Goal: Book appointment/travel/reservation

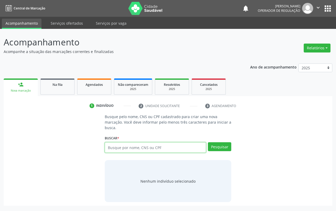
paste input "[PERSON_NAME]"
type input "[PERSON_NAME]"
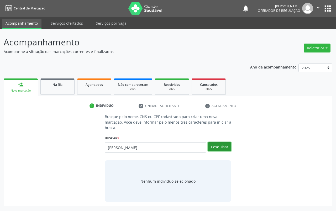
click at [219, 148] on button "Pesquisar" at bounding box center [219, 146] width 23 height 9
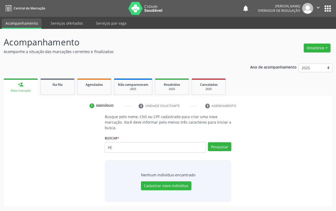
type input "P"
click at [137, 149] on input "text" at bounding box center [155, 147] width 101 height 10
type input "708404716785064"
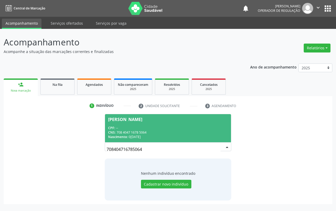
click at [132, 126] on div "CPF: --" at bounding box center [168, 128] width 120 height 4
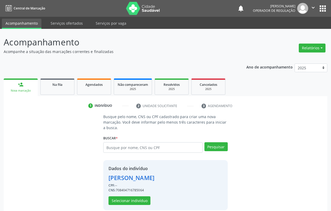
scroll to position [7, 0]
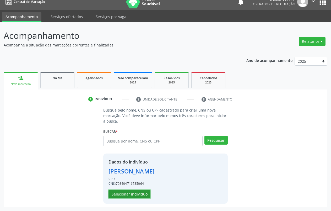
click at [126, 194] on button "Selecionar indivíduo" at bounding box center [130, 194] width 42 height 9
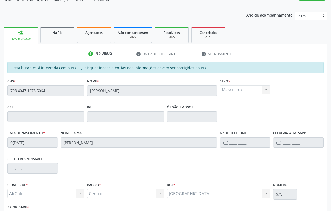
scroll to position [89, 0]
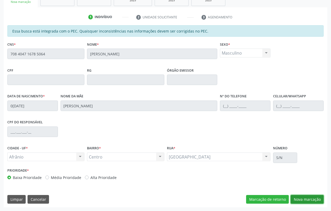
click at [295, 196] on button "Nova marcação" at bounding box center [307, 199] width 33 height 9
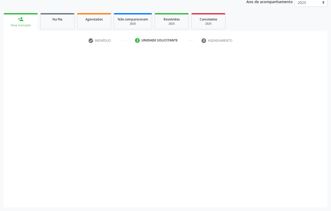
scroll to position [65, 0]
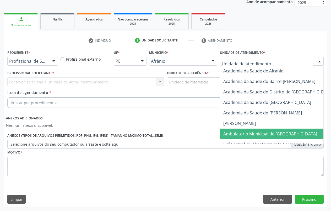
click at [259, 133] on span "Ambulatorio Municipal de [GEOGRAPHIC_DATA]" at bounding box center [270, 134] width 94 height 6
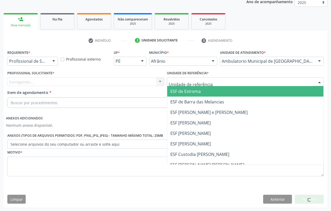
click at [193, 91] on span "ESF de Extrema" at bounding box center [185, 91] width 30 height 6
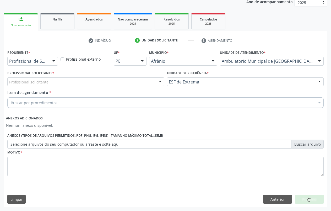
click at [160, 83] on div "Profissional solicitante Médico Anestesiologista - [PERSON_NAME] Angiologista -…" at bounding box center [85, 81] width 157 height 9
click at [145, 80] on div at bounding box center [85, 81] width 157 height 9
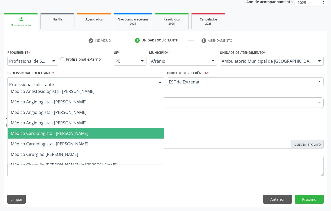
click at [88, 136] on span "Médico Cardiologista - [PERSON_NAME]" at bounding box center [50, 133] width 78 height 6
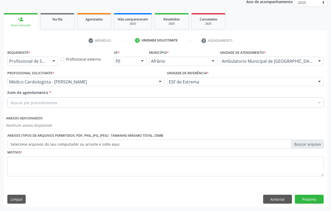
click at [71, 104] on div "Buscar por procedimentos" at bounding box center [165, 102] width 316 height 10
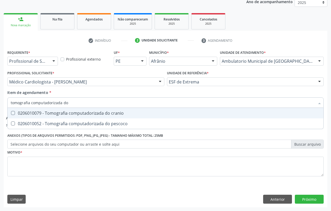
type input "tomografia computadorizada do"
click at [12, 114] on cranio at bounding box center [13, 113] width 4 height 4
click at [11, 114] on cranio "checkbox" at bounding box center [9, 112] width 3 height 3
checkbox cranio "true"
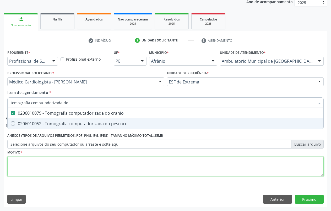
click at [32, 161] on div "Requerente * Profissional de Saúde Profissional de Saúde Paciente Nenhum result…" at bounding box center [165, 116] width 316 height 135
type textarea "."
checkbox pescoco "true"
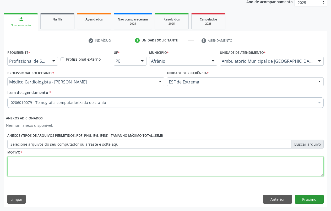
type textarea "."
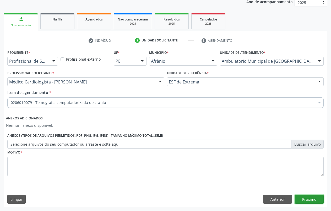
click at [318, 200] on button "Próximo" at bounding box center [309, 199] width 29 height 9
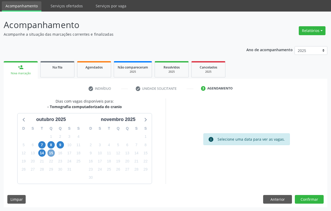
click at [52, 153] on span "15" at bounding box center [50, 152] width 7 height 7
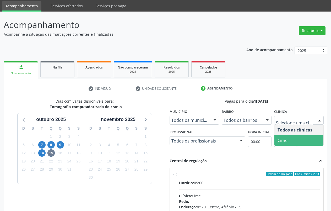
click at [299, 139] on span "Cime" at bounding box center [299, 140] width 49 height 10
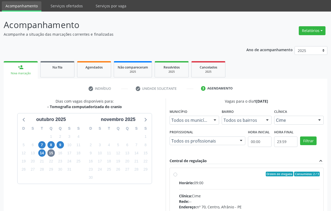
click at [182, 176] on label "Ordem de chegada Consumidos: 2 / 3 Horário: 09:00 Clínica: Cime Rede: -- Endere…" at bounding box center [249, 211] width 141 height 80
click at [177, 176] on input "Ordem de chegada Consumidos: 2 / 3 Horário: 09:00 Clínica: Cime Rede: -- Endere…" at bounding box center [176, 173] width 4 height 5
radio input "true"
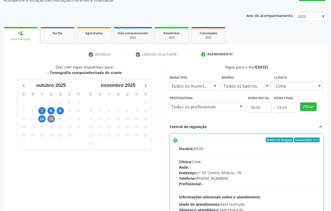
scroll to position [103, 0]
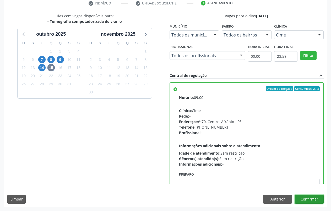
click at [307, 200] on button "Confirmar" at bounding box center [309, 199] width 29 height 9
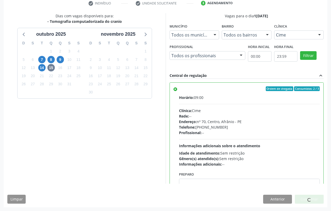
scroll to position [0, 0]
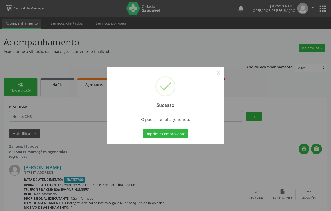
click at [155, 136] on button "Imprimir comprovante" at bounding box center [166, 133] width 46 height 9
